Goal: Connect with others: Follow

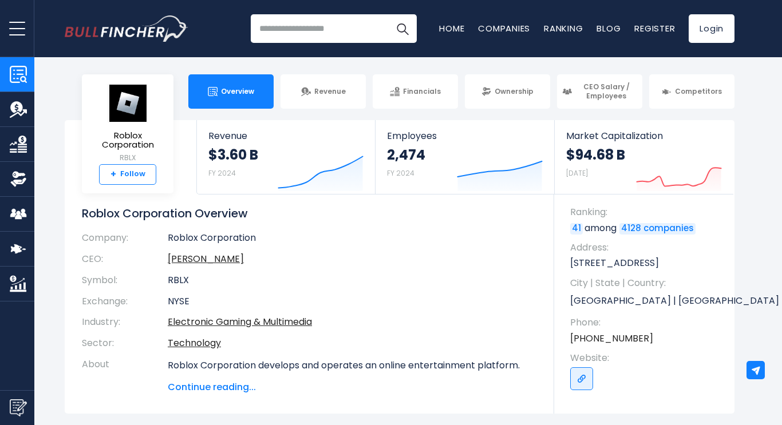
click at [133, 167] on link "+ Follow" at bounding box center [127, 174] width 57 height 21
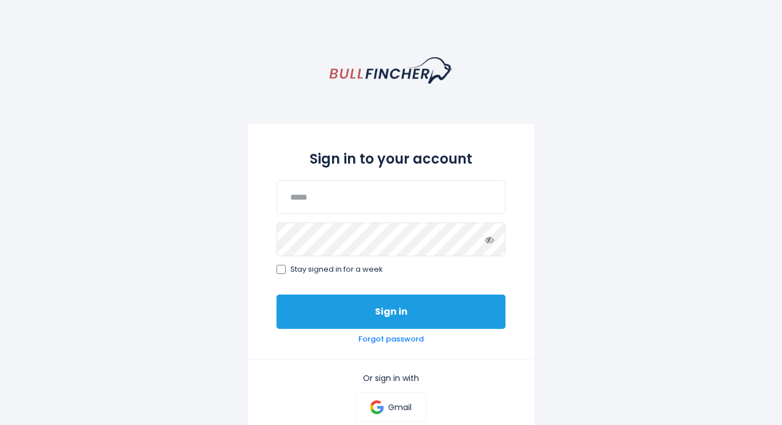
click at [401, 299] on button "Sign in" at bounding box center [391, 312] width 229 height 34
